Goal: Obtain resource: Obtain resource

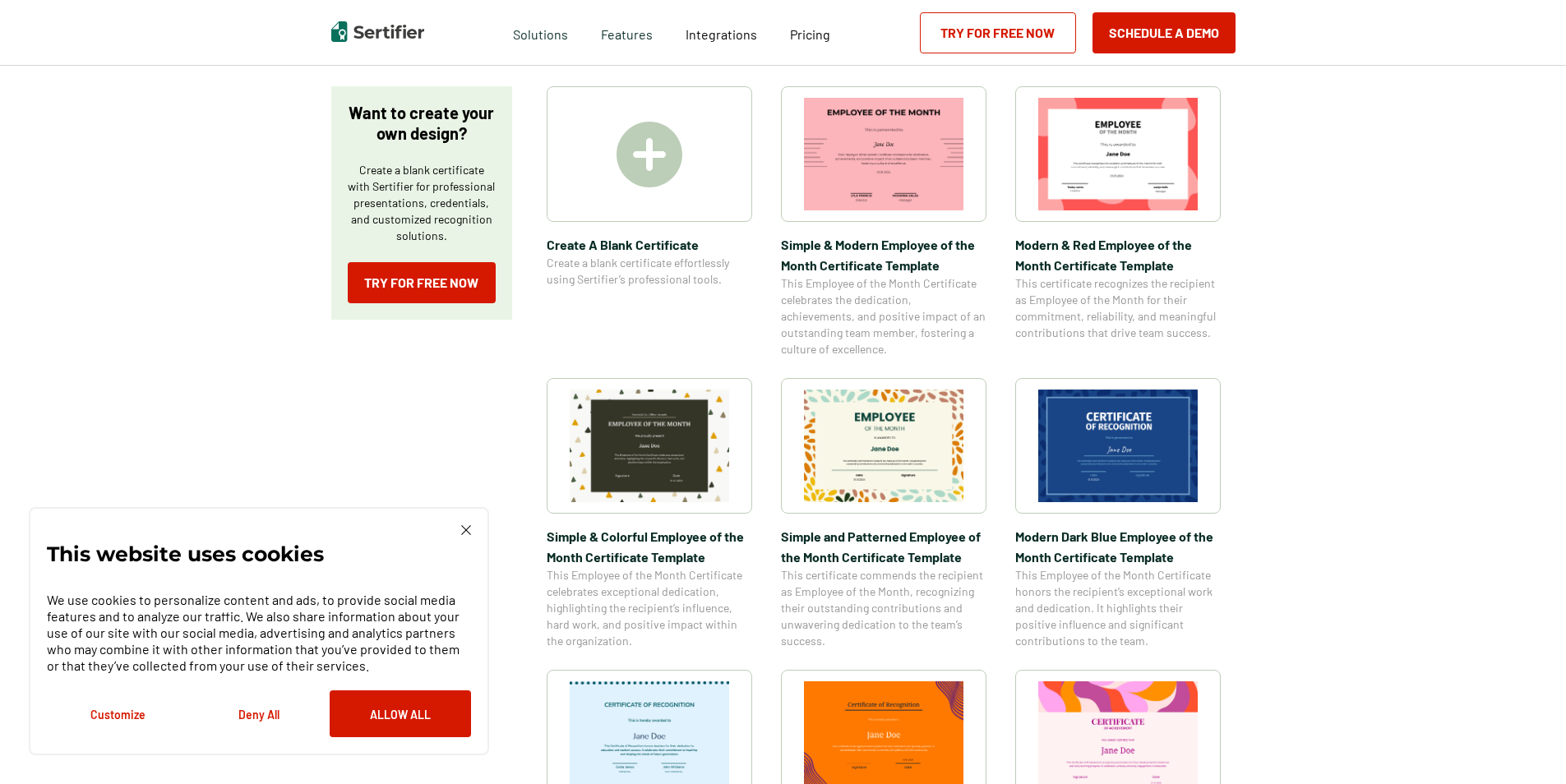
scroll to position [164, 0]
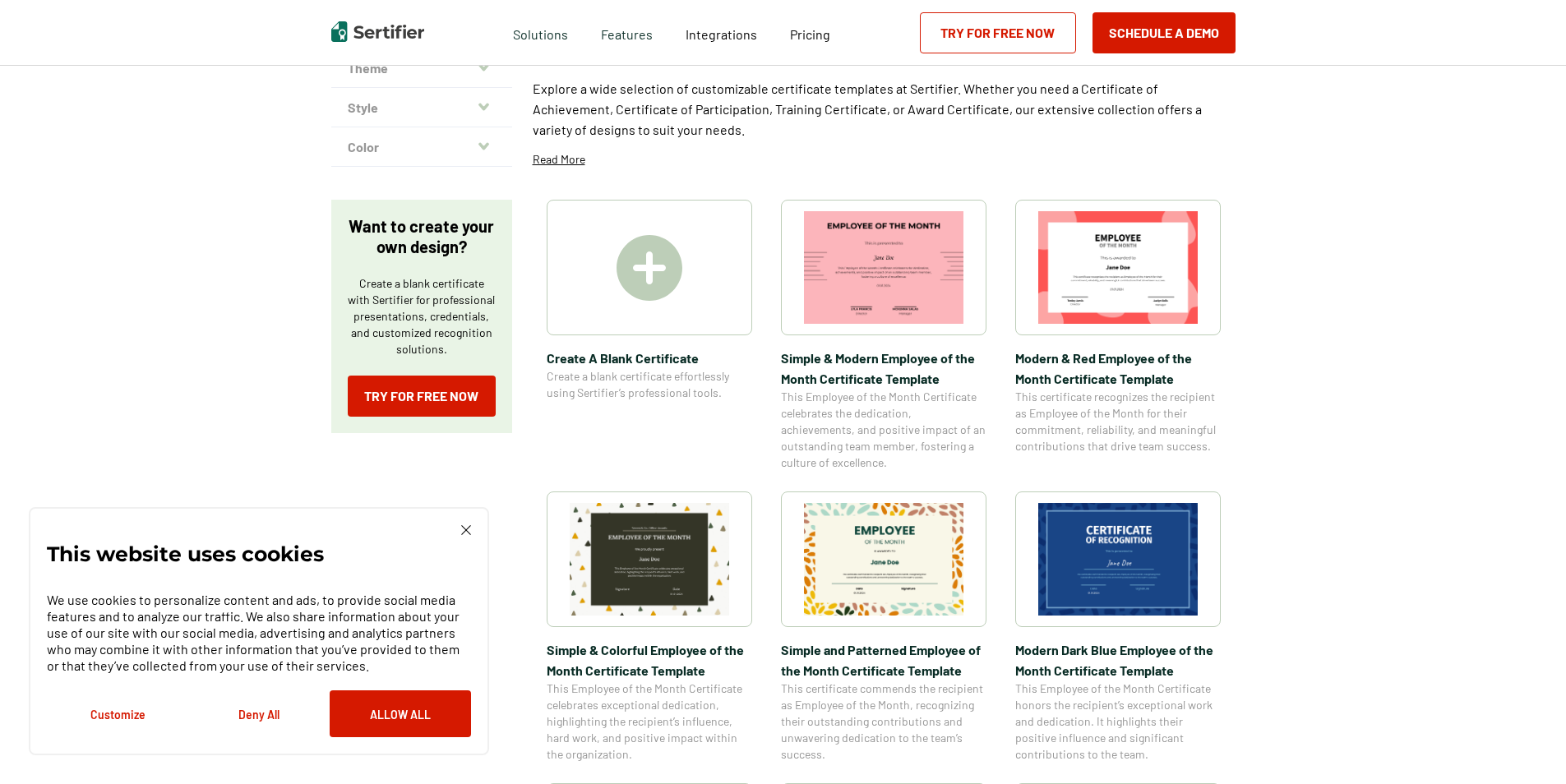
click at [953, 240] on img at bounding box center [883, 267] width 159 height 113
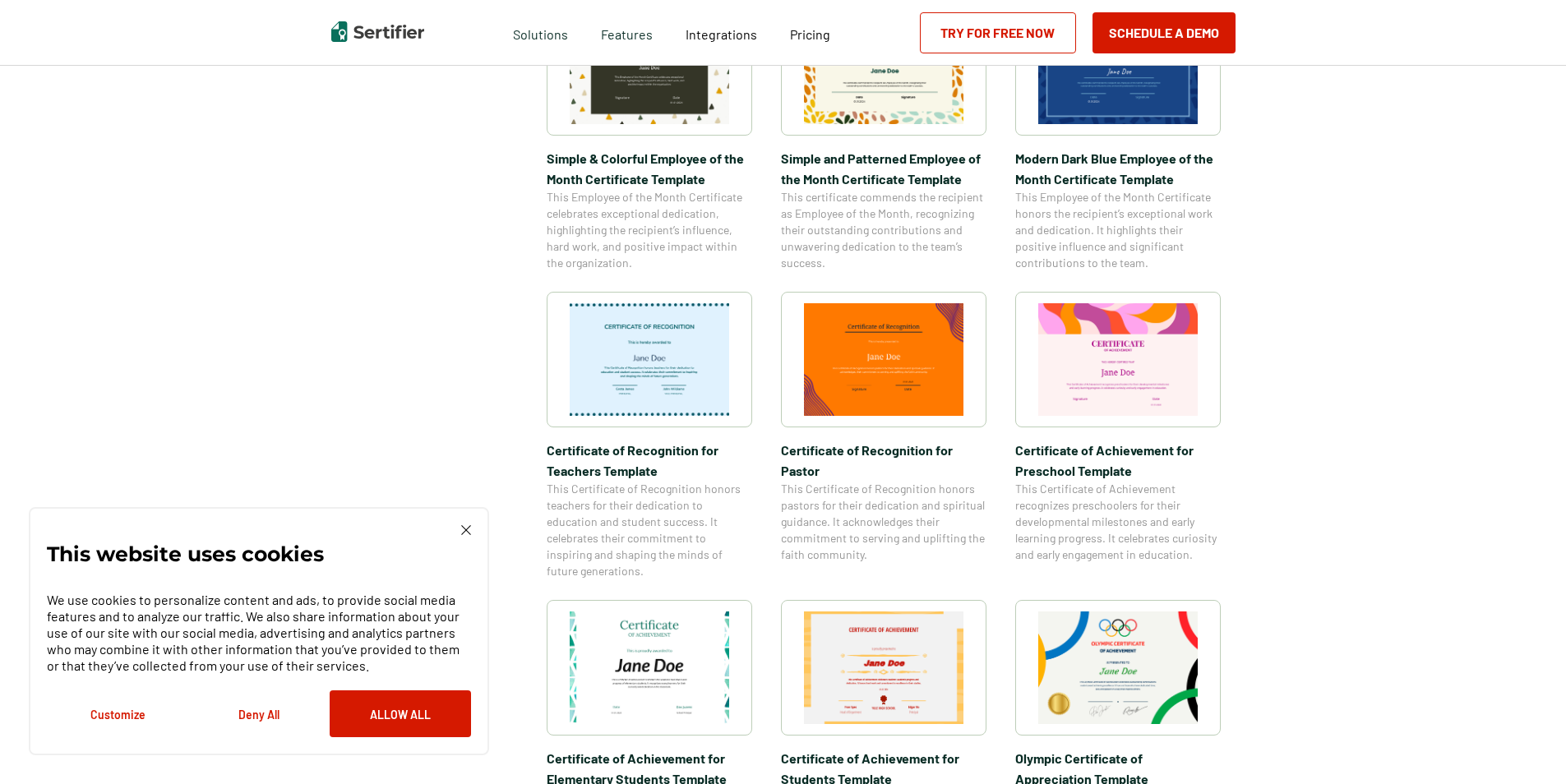
scroll to position [657, 0]
click at [1098, 391] on img at bounding box center [1117, 358] width 159 height 113
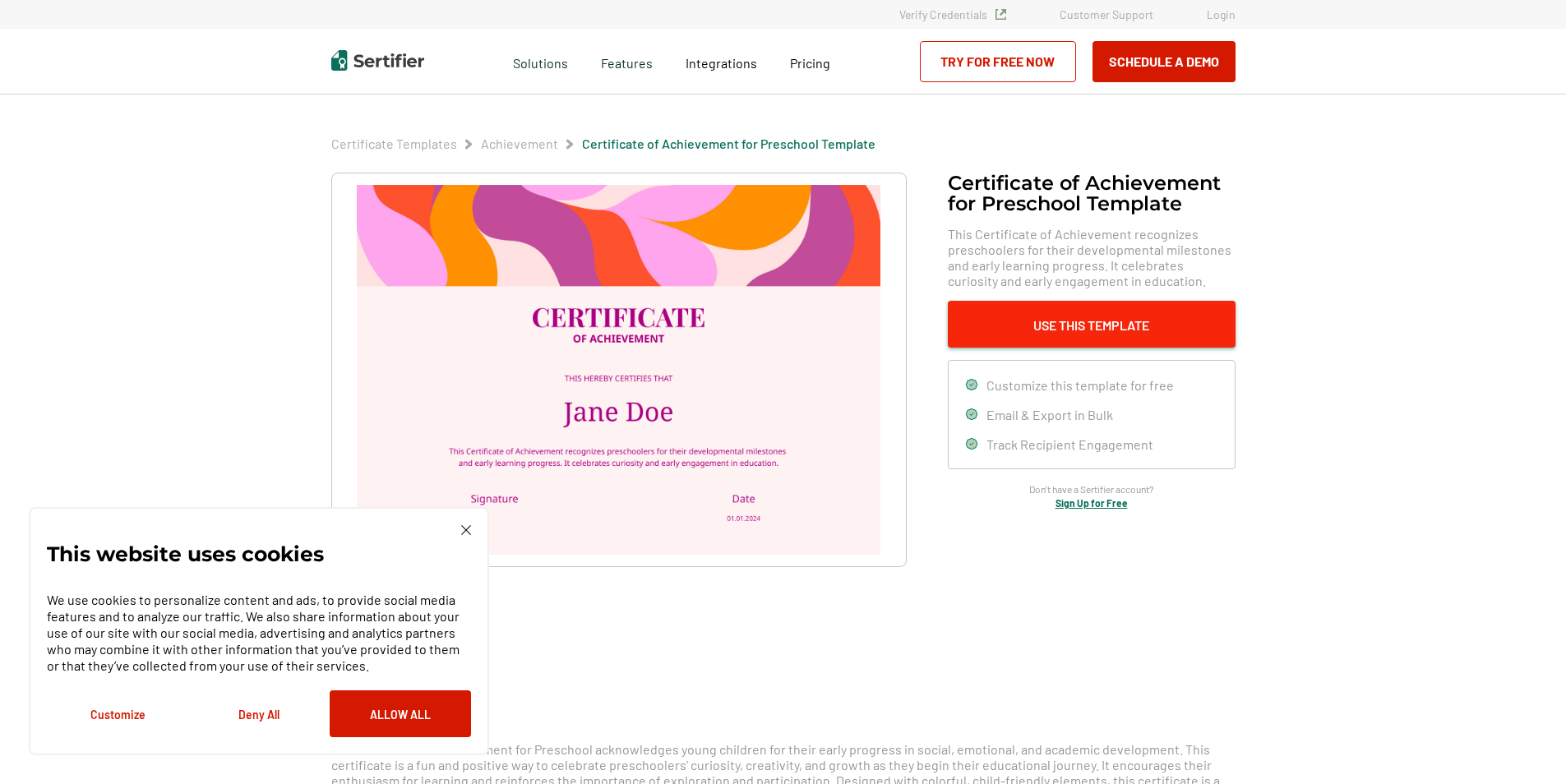
click at [1103, 317] on button "Use This Template" at bounding box center [1092, 324] width 288 height 47
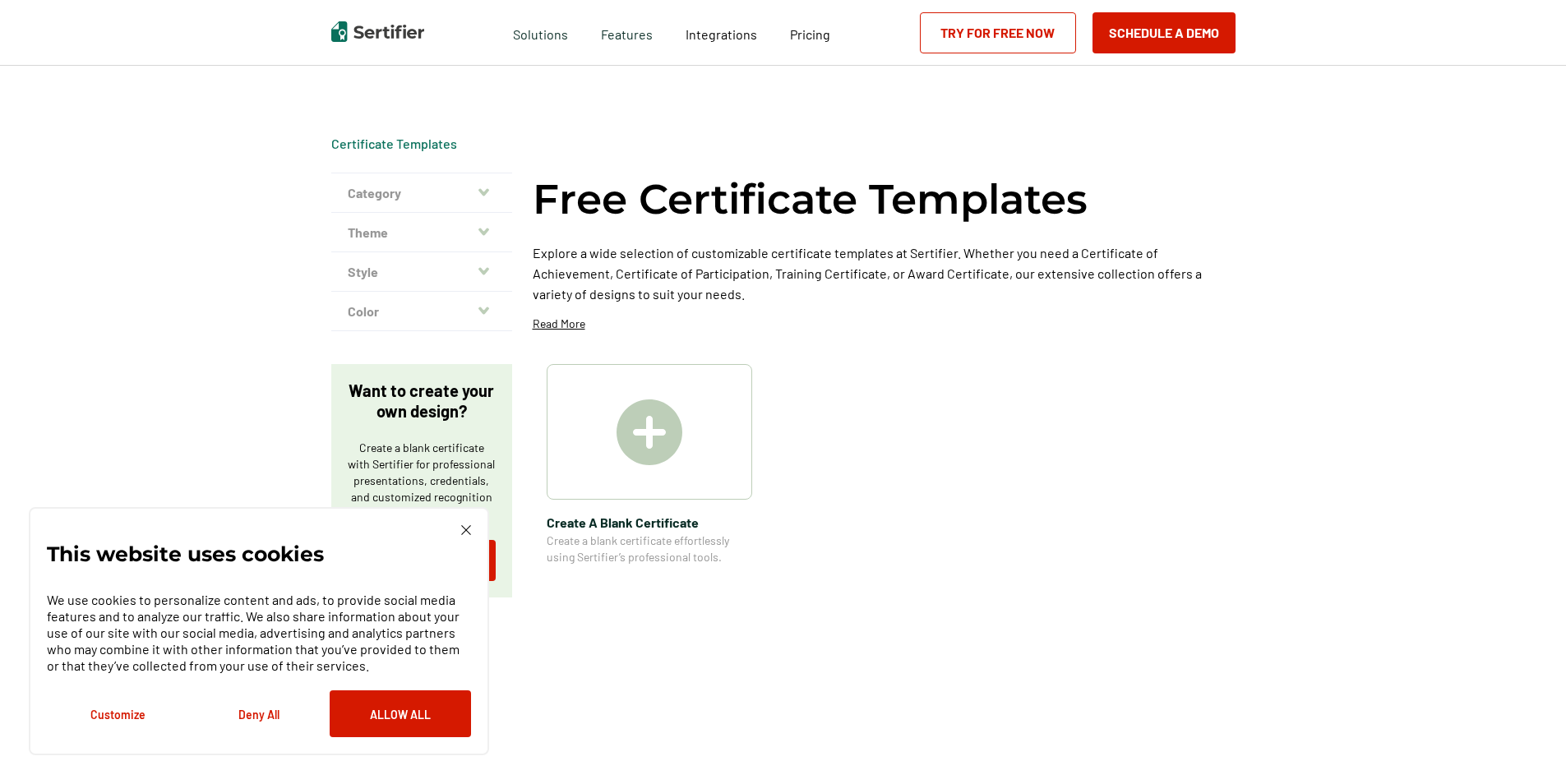
scroll to position [657, 0]
